Goal: Task Accomplishment & Management: Complete application form

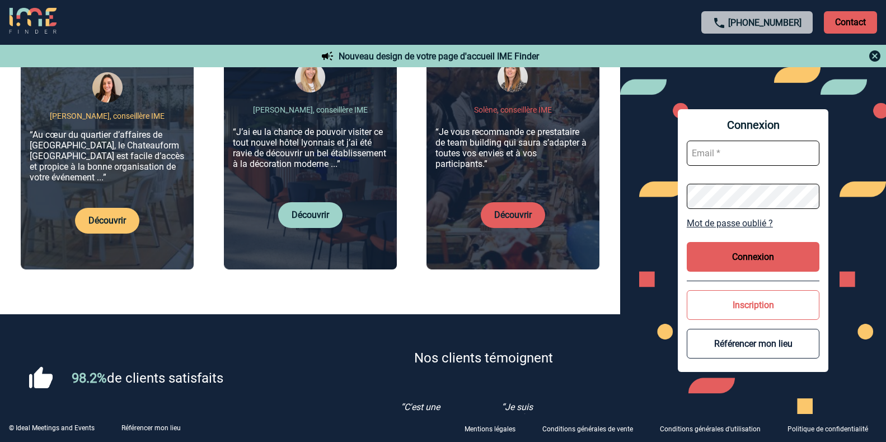
scroll to position [504, 0]
type input "superuser"
click at [608, 428] on p "Conditions générales de vente" at bounding box center [587, 429] width 91 height 8
